Goal: Task Accomplishment & Management: Use online tool/utility

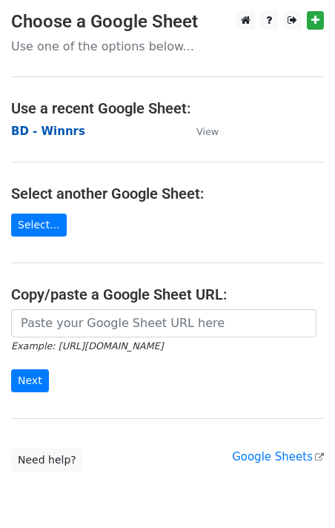
click at [59, 133] on strong "BD - Winnrs" at bounding box center [48, 131] width 74 height 13
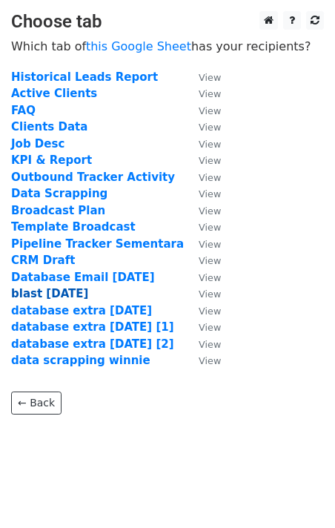
click at [46, 291] on strong "blast 19 aug" at bounding box center [49, 293] width 77 height 13
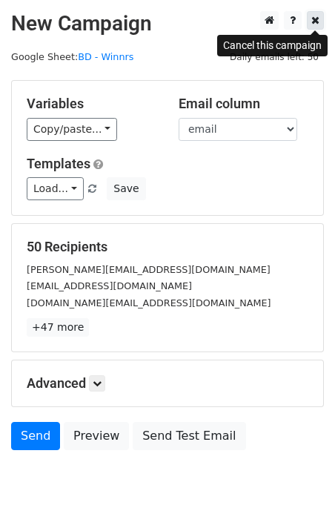
click at [309, 24] on link at bounding box center [315, 20] width 17 height 19
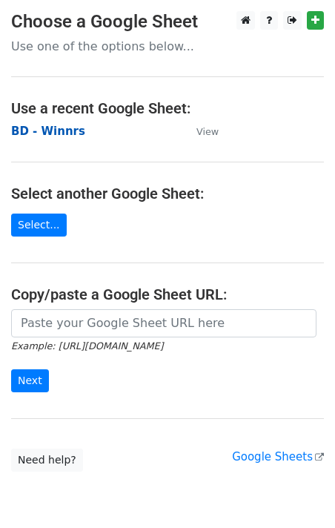
click at [49, 128] on strong "BD - Winnrs" at bounding box center [48, 131] width 74 height 13
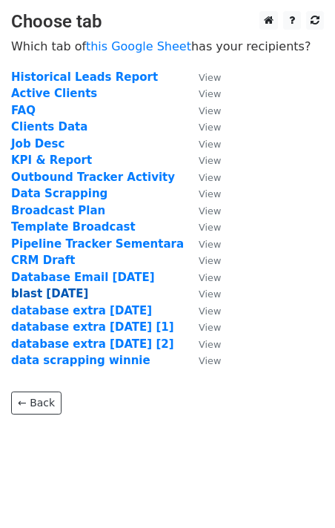
click at [58, 288] on strong "blast 20 aug" at bounding box center [49, 293] width 77 height 13
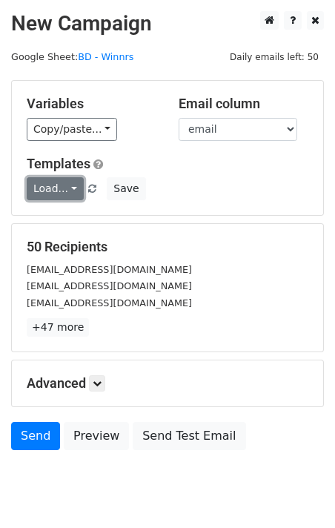
click at [62, 188] on link "Load..." at bounding box center [55, 188] width 57 height 23
click at [67, 216] on link "Blast Email" at bounding box center [85, 221] width 117 height 24
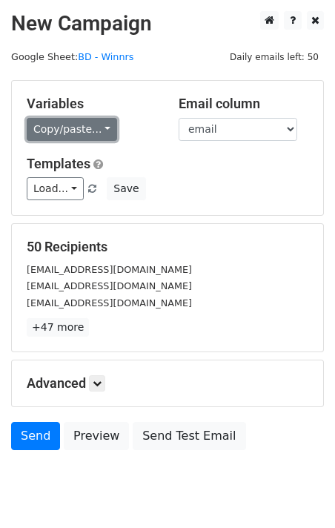
click at [91, 131] on link "Copy/paste..." at bounding box center [72, 129] width 90 height 23
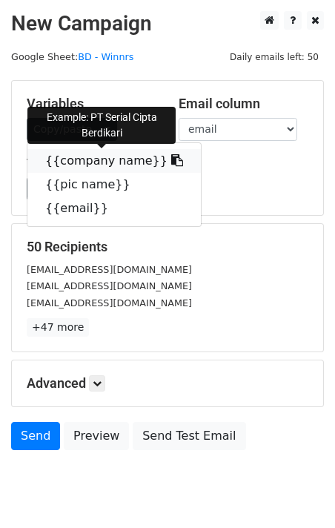
click at [85, 156] on link "{{company name}}" at bounding box center [113, 161] width 173 height 24
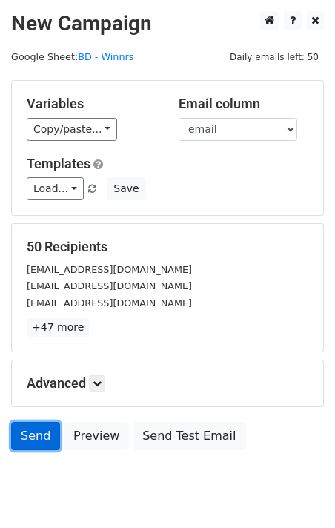
click at [41, 429] on link "Send" at bounding box center [35, 436] width 49 height 28
